Goal: Transaction & Acquisition: Purchase product/service

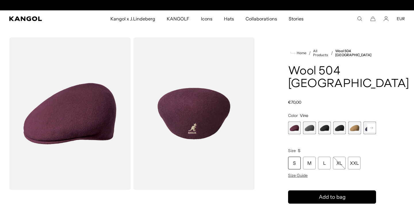
scroll to position [0, 118]
click at [357, 121] on span "5 of 12" at bounding box center [354, 127] width 13 height 13
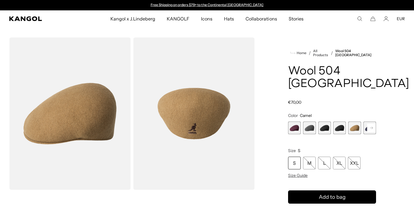
click at [76, 126] on img "Gallery Viewer" at bounding box center [70, 113] width 122 height 152
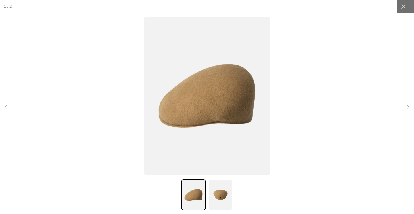
scroll to position [0, 118]
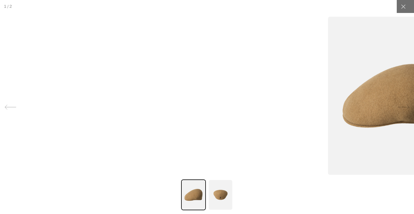
click at [405, 106] on icon at bounding box center [403, 106] width 11 height 11
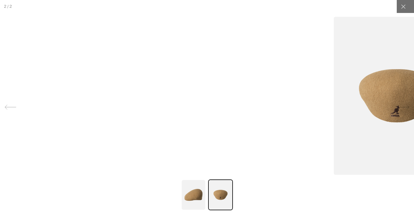
click at [403, 8] on icon at bounding box center [403, 7] width 6 height 6
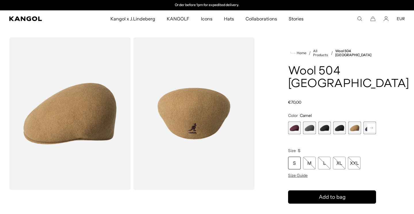
click at [337, 121] on span "4 of 12" at bounding box center [339, 127] width 13 height 13
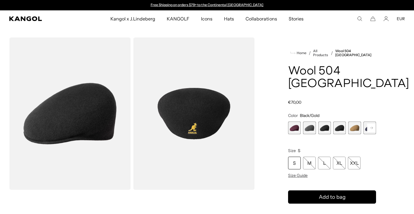
click at [322, 121] on span "3 of 12" at bounding box center [324, 127] width 13 height 13
click at [199, 115] on img "Gallery Viewer" at bounding box center [194, 113] width 122 height 152
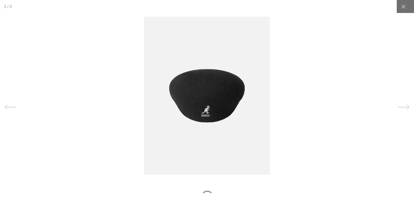
scroll to position [0, 0]
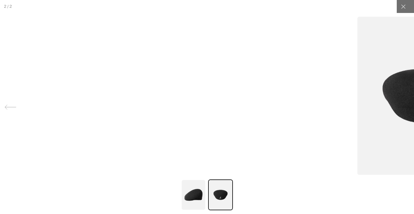
click at [412, 107] on div at bounding box center [400, 107] width 28 height 34
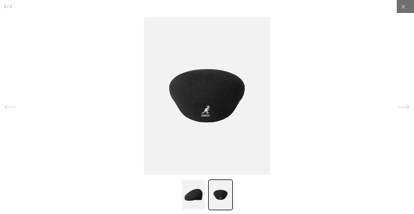
scroll to position [0, 118]
click at [407, 107] on icon at bounding box center [403, 107] width 11 height 5
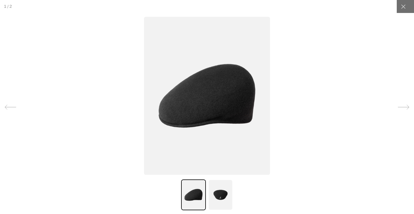
scroll to position [0, 0]
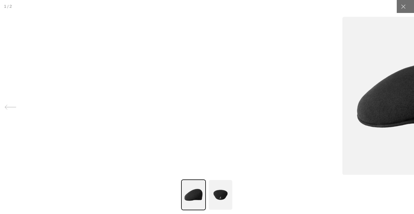
click at [404, 6] on icon at bounding box center [403, 6] width 4 height 4
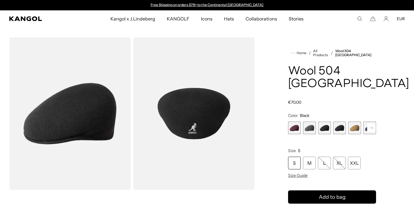
click at [360, 19] on icon "Search here" at bounding box center [359, 18] width 5 height 5
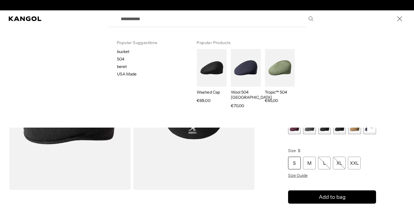
click at [133, 21] on input "Search here" at bounding box center [216, 18] width 199 height 14
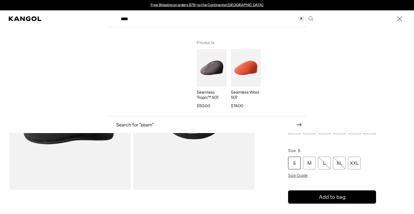
type input "****"
click at [250, 79] on img "Search here" at bounding box center [246, 68] width 30 height 38
